Goal: Task Accomplishment & Management: Complete application form

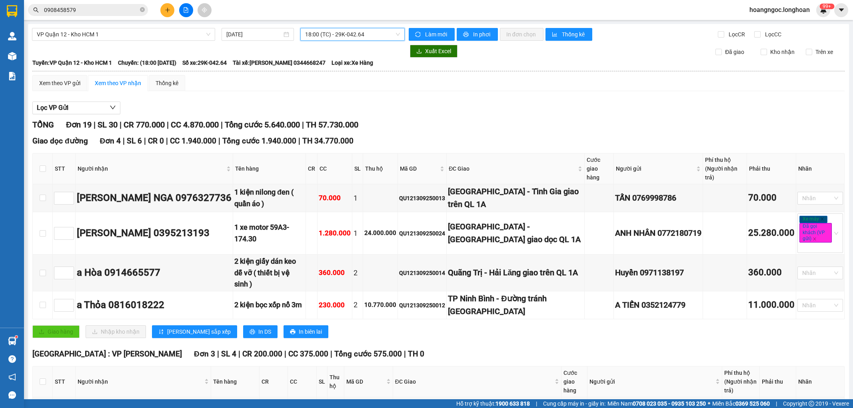
click at [168, 14] on button at bounding box center [167, 10] width 14 height 14
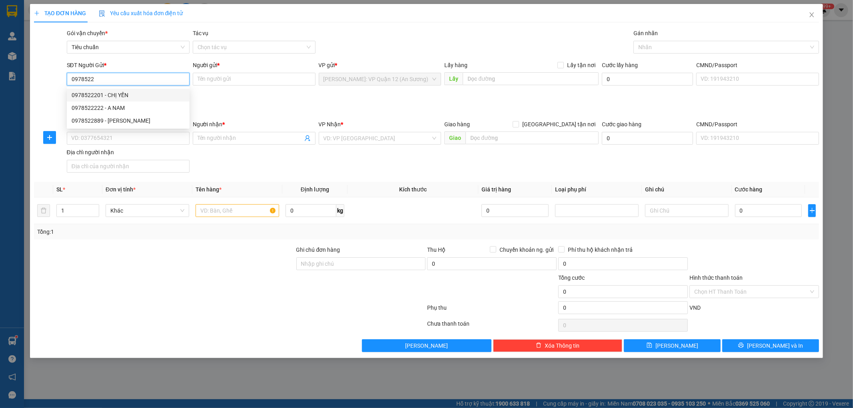
click at [128, 96] on div "0978522201 - CHỊ YẾN" at bounding box center [128, 95] width 113 height 9
type input "0978522201"
type input "CHỊ YẾN"
type input "0978522201"
click at [115, 138] on input "SĐT Người Nhận *" at bounding box center [128, 138] width 123 height 13
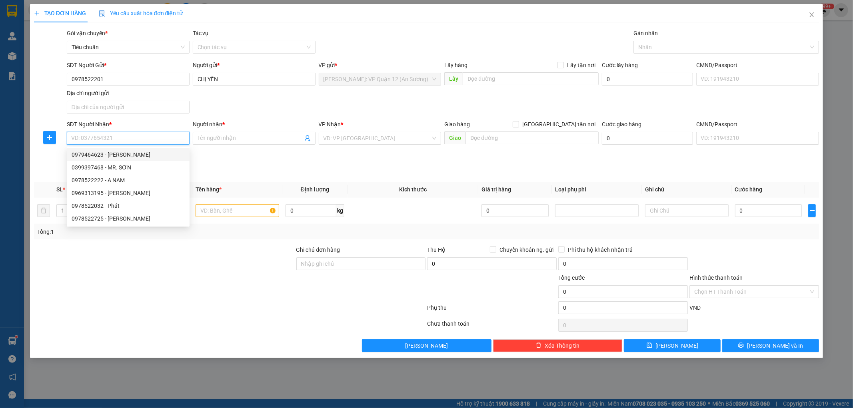
click at [130, 137] on input "SĐT Người Nhận *" at bounding box center [128, 138] width 123 height 13
paste input "0394049882"
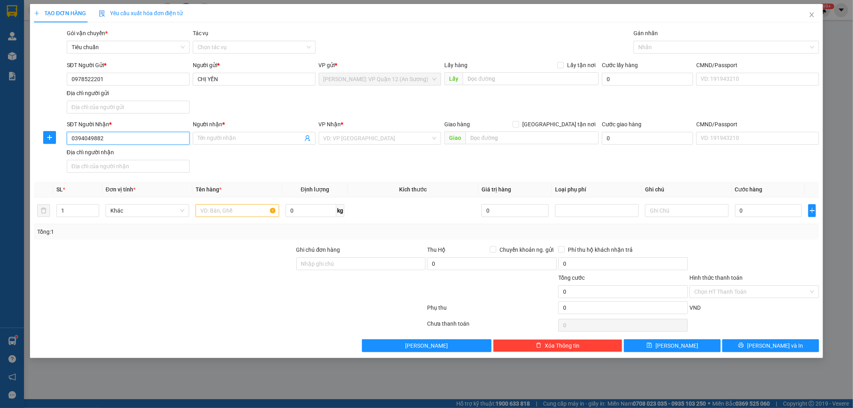
click at [152, 139] on input "0394049882" at bounding box center [128, 138] width 123 height 13
type input "0394049882"
click at [222, 141] on input "Người nhận *" at bounding box center [250, 138] width 105 height 9
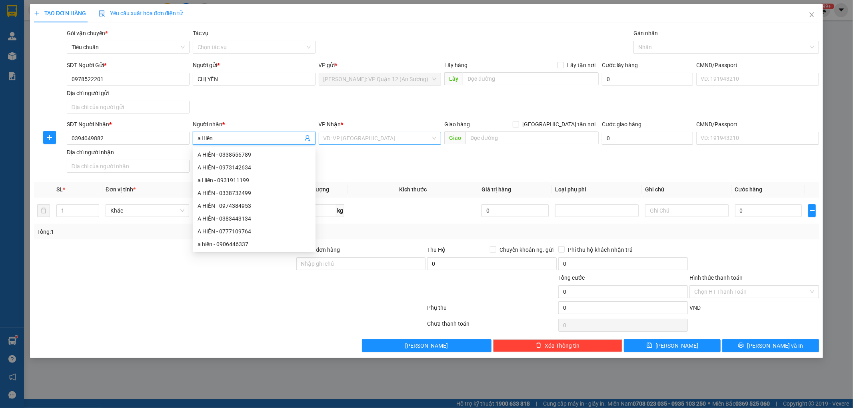
type input "a Hiển"
click at [361, 138] on input "search" at bounding box center [378, 138] width 108 height 12
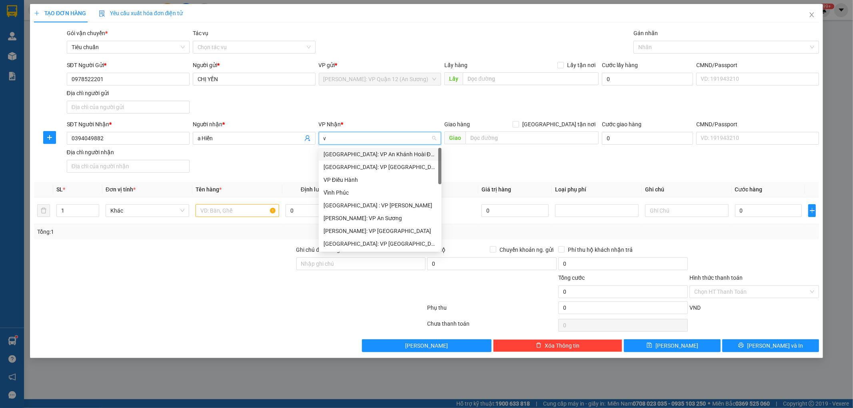
type input "va"
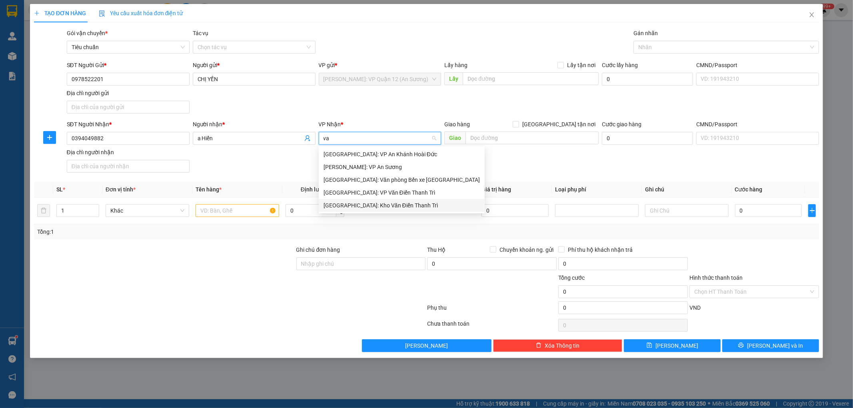
click at [356, 203] on div "[GEOGRAPHIC_DATA]: Kho Văn Điển Thanh Trì" at bounding box center [402, 205] width 156 height 9
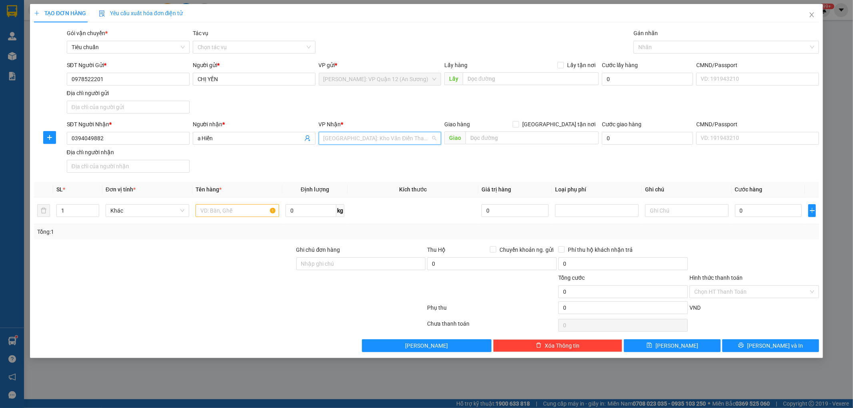
scroll to position [253, 0]
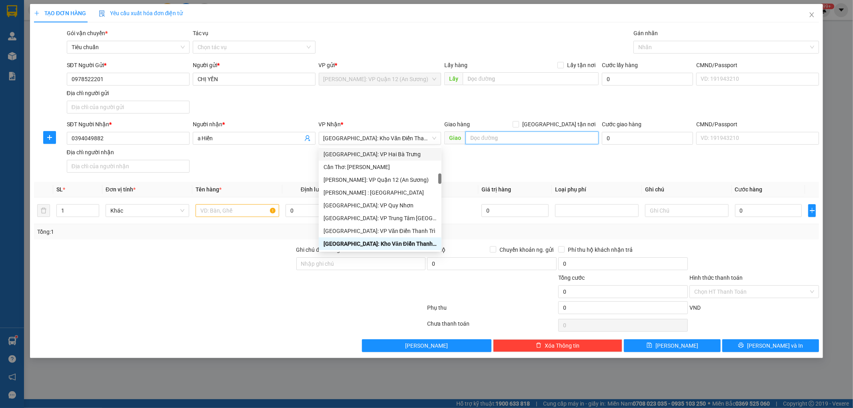
click at [475, 134] on input "text" at bounding box center [532, 138] width 133 height 13
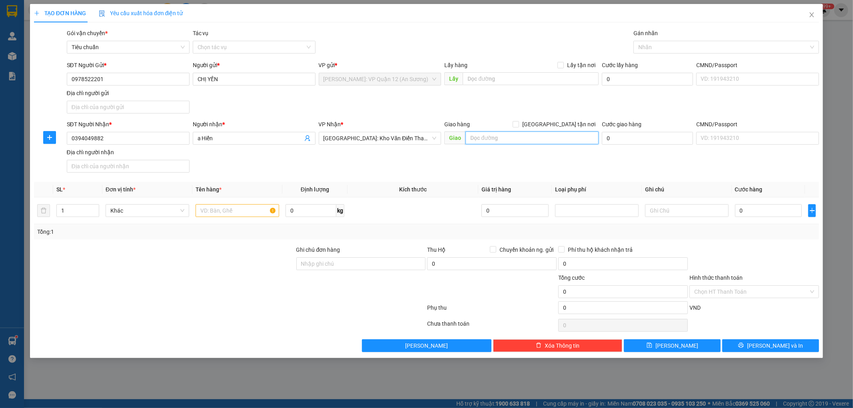
paste input "89 Đ. Tam Trinh, [PERSON_NAME], [GEOGRAPHIC_DATA], [GEOGRAPHIC_DATA]"
click at [473, 140] on input "89 Đ. Tam Trinh, [PERSON_NAME], [GEOGRAPHIC_DATA], [GEOGRAPHIC_DATA]" at bounding box center [532, 138] width 133 height 13
type input "89 Đ. Tam Trinh, [PERSON_NAME], [GEOGRAPHIC_DATA], [GEOGRAPHIC_DATA]"
click at [518, 124] on input "[GEOGRAPHIC_DATA] tận nơi" at bounding box center [516, 124] width 6 height 6
checkbox input "true"
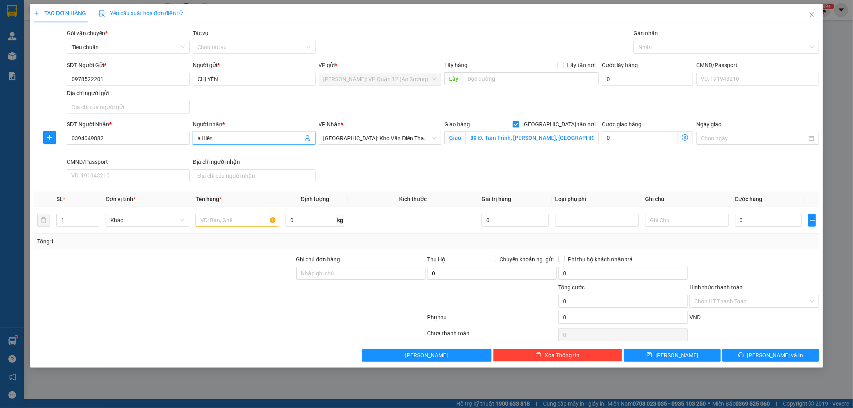
click at [202, 138] on input "a Hiển" at bounding box center [250, 138] width 105 height 9
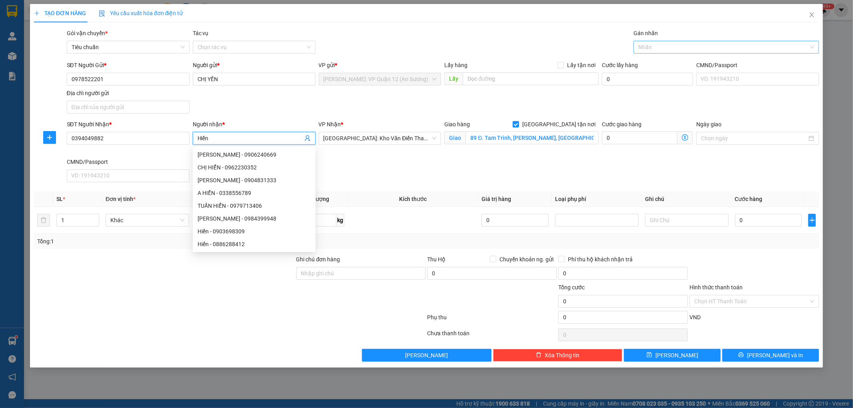
click at [686, 47] on div at bounding box center [723, 47] width 174 height 10
type input "Hiển"
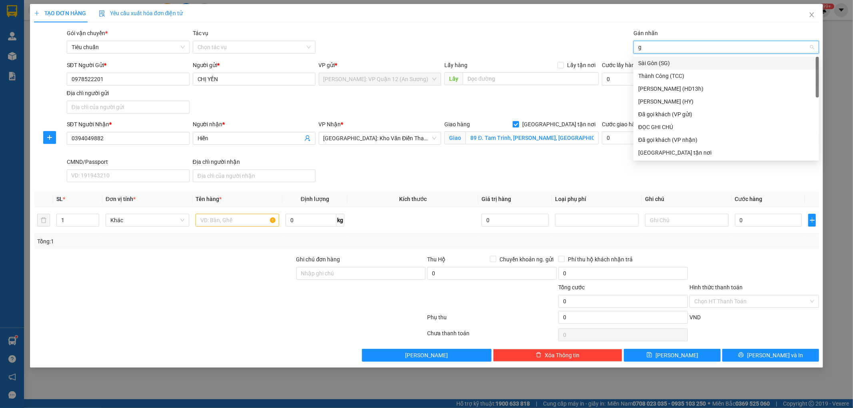
type input "gt"
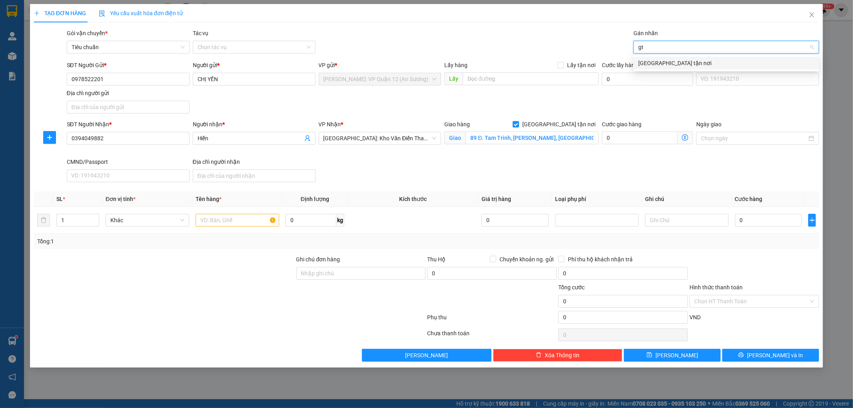
click at [664, 62] on div "[GEOGRAPHIC_DATA] tận nơi" at bounding box center [726, 63] width 176 height 9
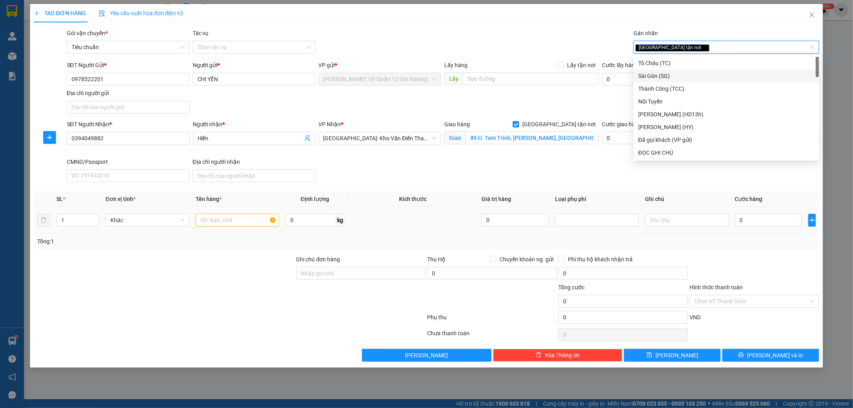
drag, startPoint x: 228, startPoint y: 227, endPoint x: 234, endPoint y: 216, distance: 12.6
click at [227, 227] on div at bounding box center [238, 220] width 84 height 16
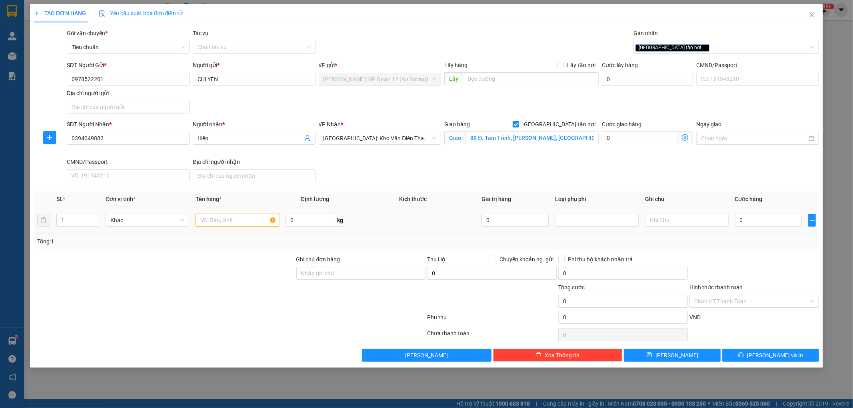
click at [234, 216] on input "text" at bounding box center [238, 220] width 84 height 13
type input "1 kiện tủ bọc xốp trắng quấn PE"
click at [322, 270] on input "Ghi chú đơn hàng" at bounding box center [361, 273] width 130 height 13
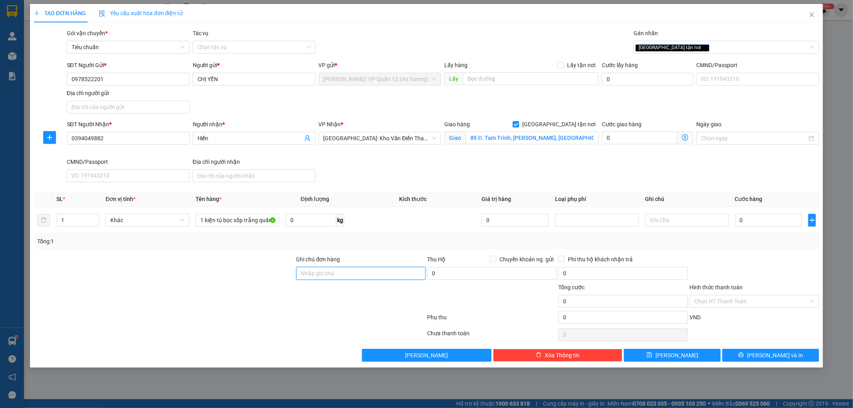
type input "nhận theo kiện - hư hỏng ko chịu trách nhiệm"
click at [752, 216] on input "0" at bounding box center [768, 220] width 67 height 13
type input "6"
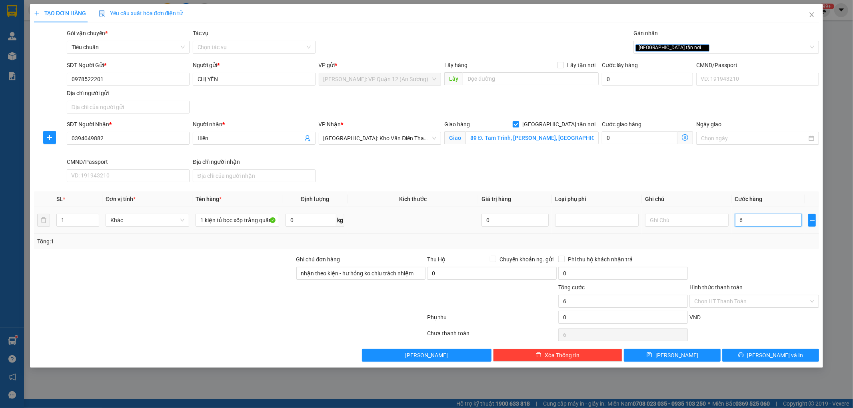
type input "68"
type input "680"
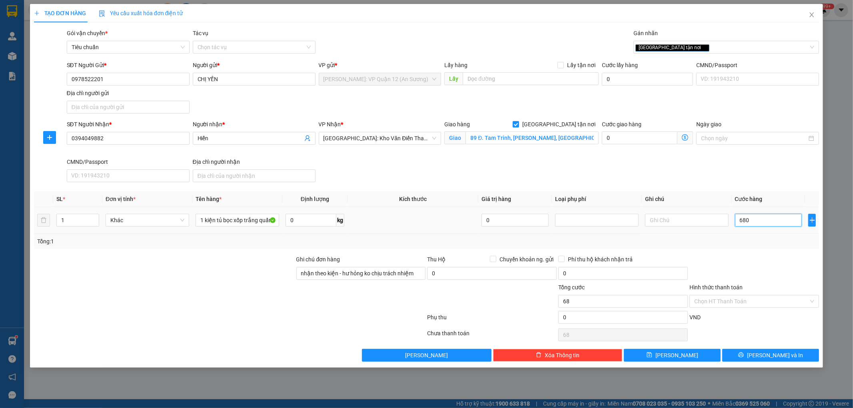
type input "680"
type input "6.800"
type input "68.000"
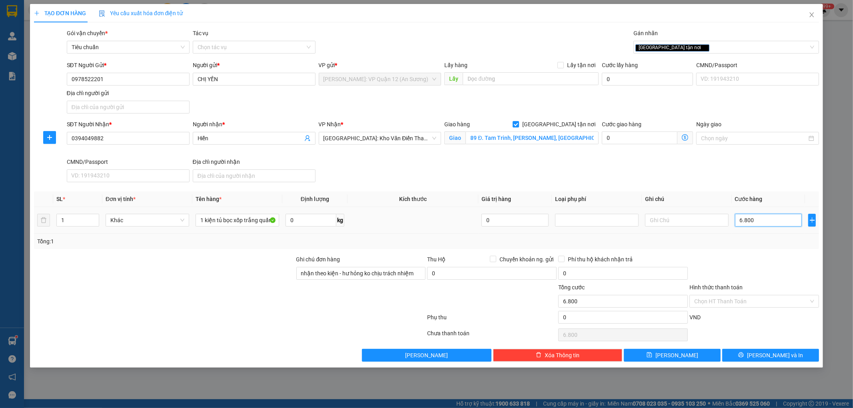
type input "68.000"
type input "680.000"
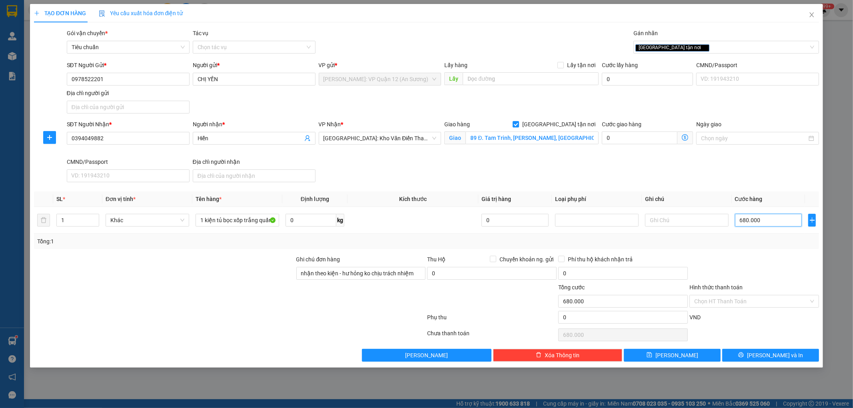
type input "680.000"
click at [254, 220] on input "1 kiện tủ bọc xốp trắng quấn PE" at bounding box center [238, 220] width 84 height 13
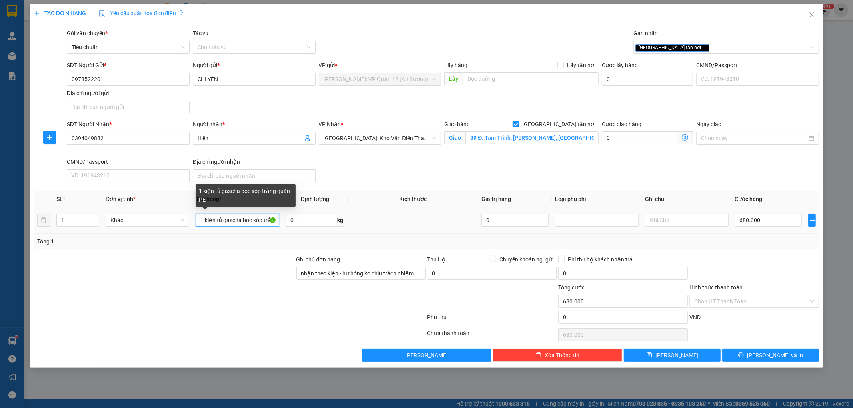
type input "1 kiện tủ gascha bọc xốp trắng quấn PE"
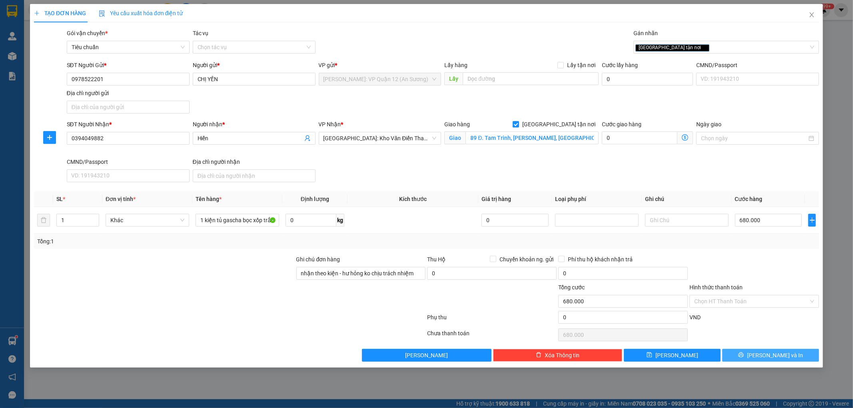
click at [745, 355] on button "[PERSON_NAME] và In" at bounding box center [770, 355] width 97 height 13
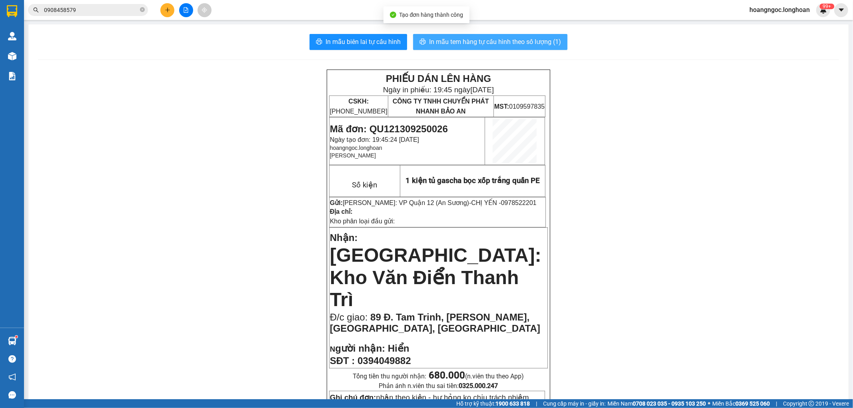
click at [523, 44] on span "In mẫu tem hàng tự cấu hình theo số lượng (1)" at bounding box center [495, 42] width 132 height 10
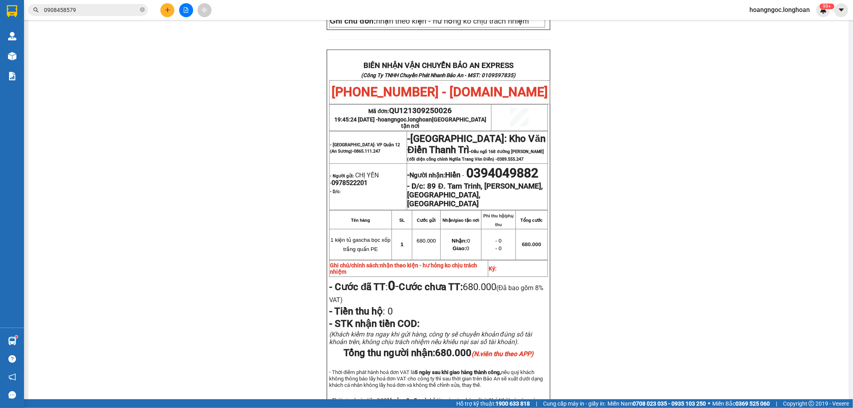
scroll to position [378, 0]
click at [432, 105] on span "QU121309250026" at bounding box center [421, 109] width 63 height 9
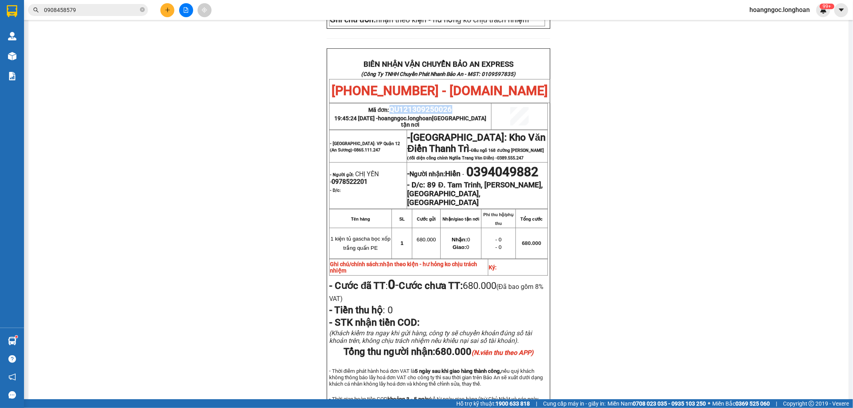
click at [432, 105] on span "QU121309250026" at bounding box center [421, 109] width 63 height 9
copy span "QU121309250026"
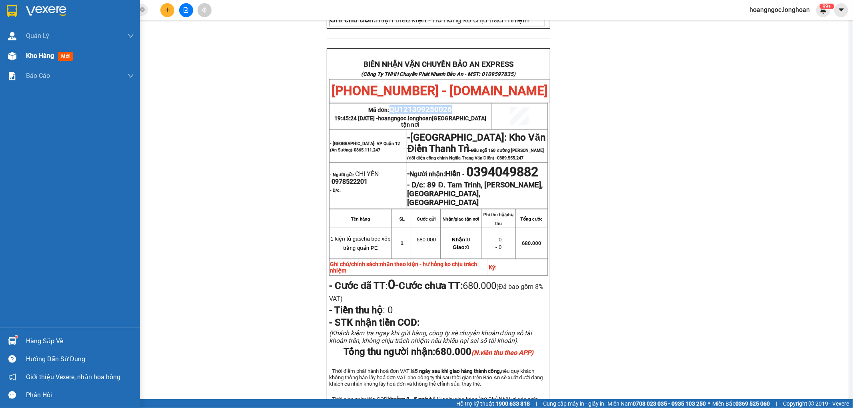
click at [14, 59] on img at bounding box center [12, 56] width 8 height 8
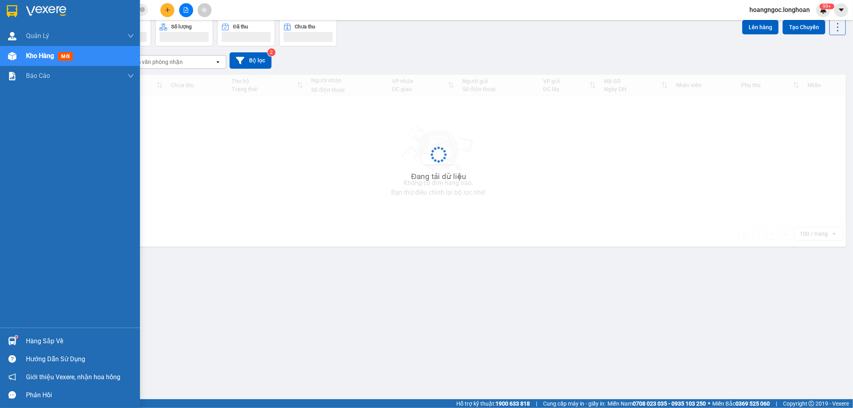
scroll to position [37, 0]
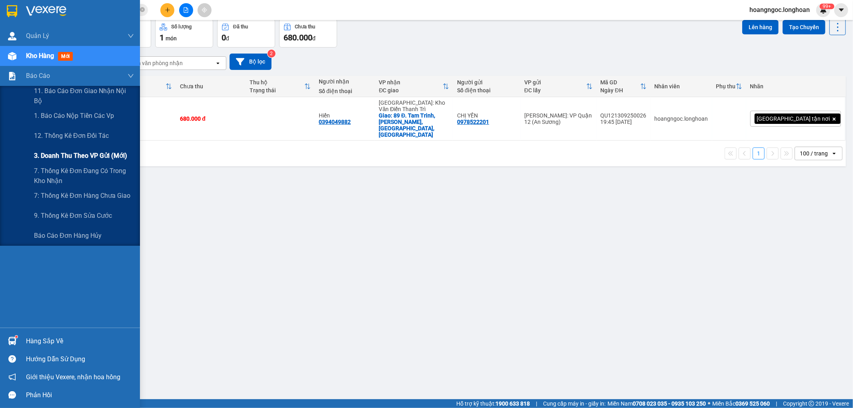
click at [83, 156] on span "3. Doanh Thu theo VP Gửi (mới)" at bounding box center [80, 156] width 93 height 10
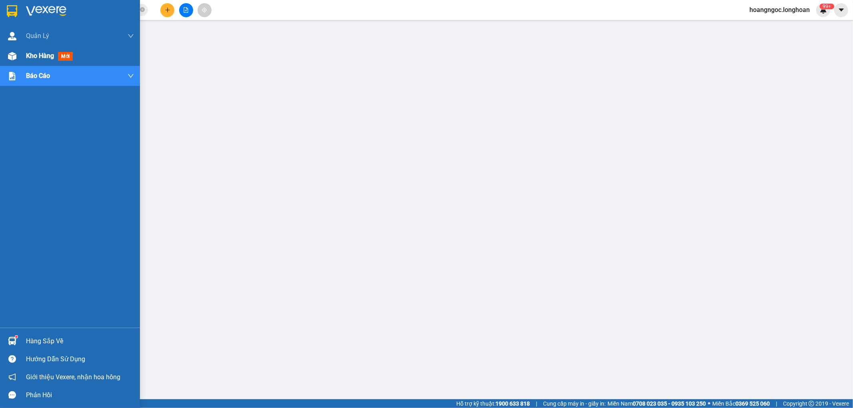
click at [24, 59] on div "Kho hàng mới" at bounding box center [70, 56] width 140 height 20
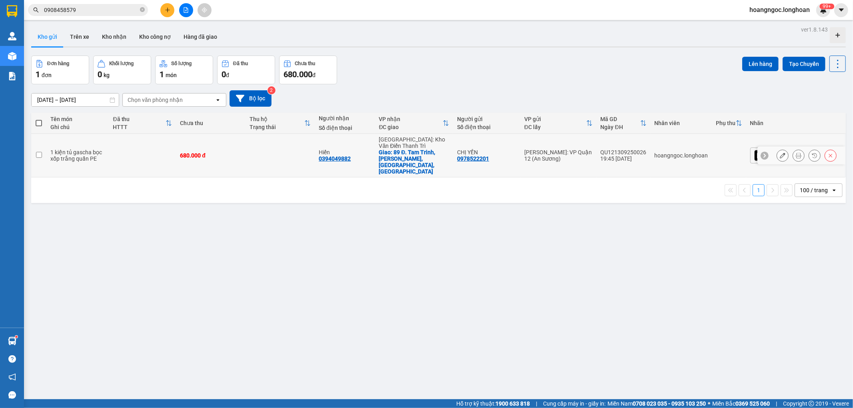
click at [770, 149] on div at bounding box center [802, 156] width 88 height 18
click at [780, 153] on icon at bounding box center [783, 156] width 6 height 6
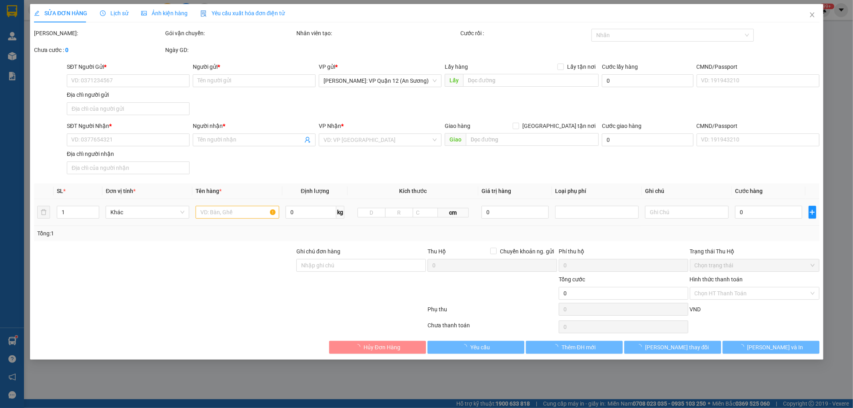
type input "0978522201"
type input "CHỊ YẾN"
type input "0394049882"
type input "Hiển"
checkbox input "true"
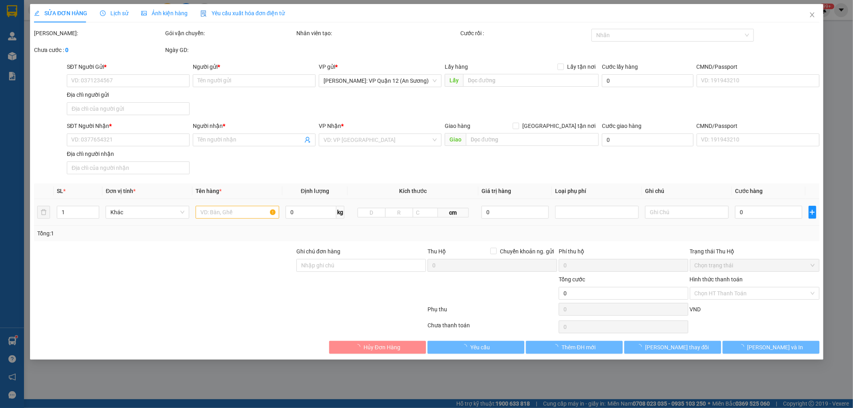
type input "89 Đ. Tam Trinh, [PERSON_NAME], [GEOGRAPHIC_DATA], [GEOGRAPHIC_DATA]"
type input "nhận theo kiện - hư hỏng ko chịu trách nhiệm"
type input "680.000"
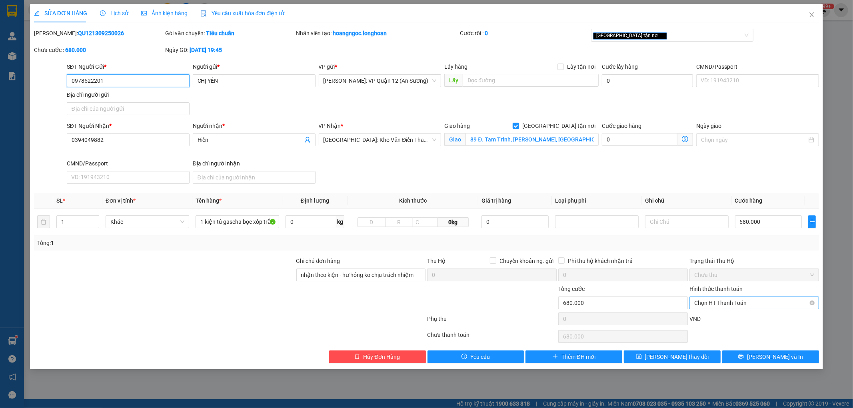
click at [733, 302] on span "Chọn HT Thanh Toán" at bounding box center [754, 303] width 120 height 12
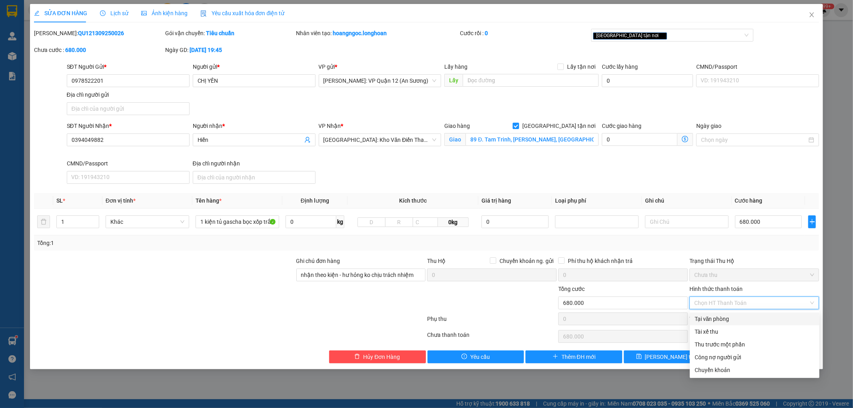
click at [730, 318] on div "Tại văn phòng" at bounding box center [755, 319] width 120 height 9
type input "0"
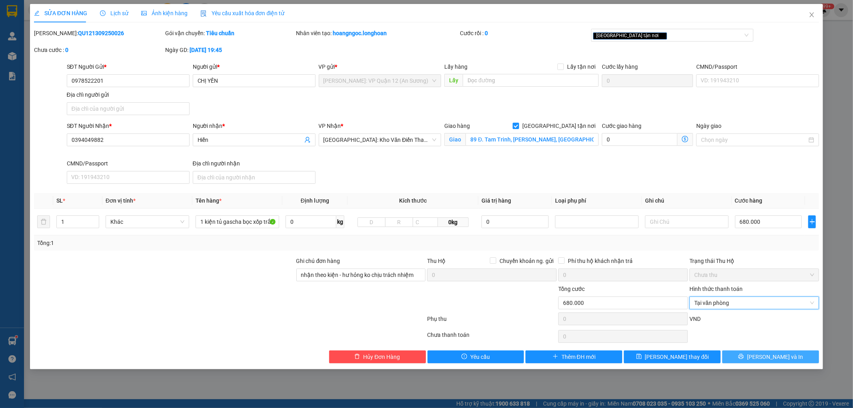
click at [783, 356] on span "[PERSON_NAME] và In" at bounding box center [775, 357] width 56 height 9
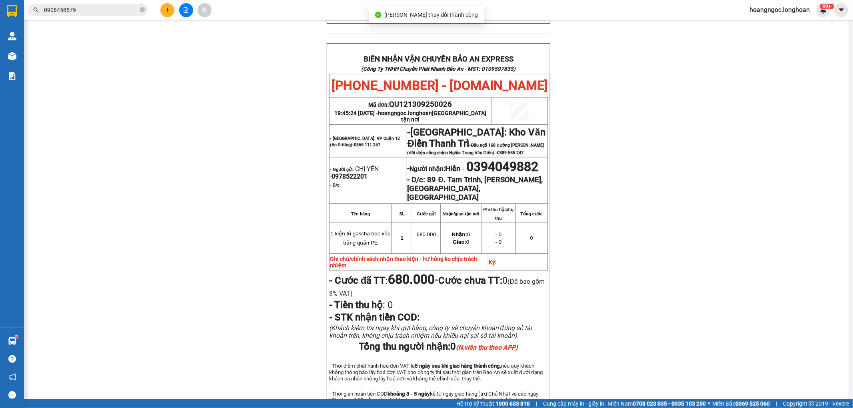
scroll to position [377, 0]
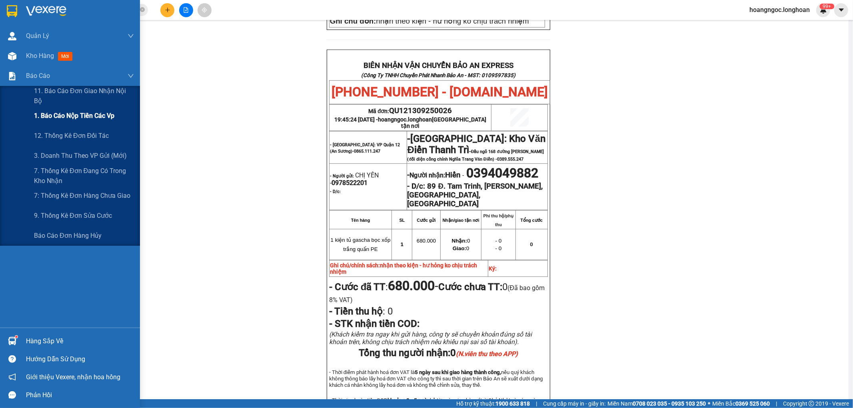
click at [86, 118] on span "1. Báo cáo nộp tiền các vp" at bounding box center [74, 116] width 80 height 10
